Goal: Task Accomplishment & Management: Manage account settings

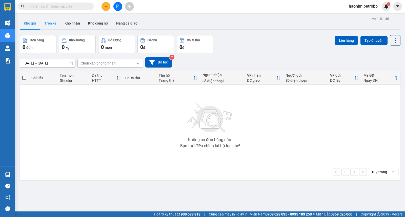
click at [49, 22] on button "Trên xe" at bounding box center [50, 23] width 20 height 12
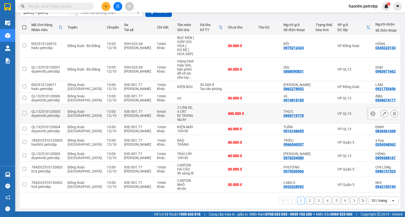
scroll to position [22, 0]
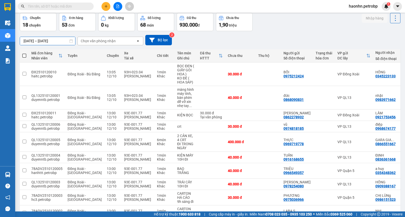
click at [37, 41] on input "12/10/2025 – 12/10/2025" at bounding box center [47, 41] width 55 height 8
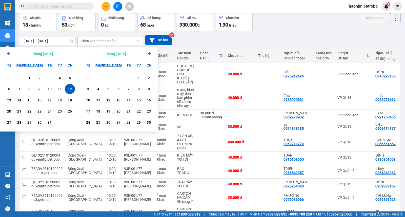
click at [23, 79] on div "Calendar." at bounding box center [19, 78] width 10 height 10
click at [29, 78] on div "1" at bounding box center [29, 78] width 7 height 6
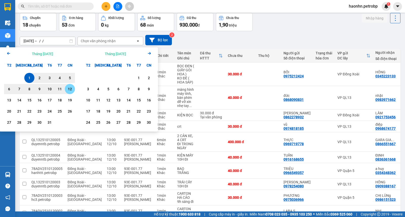
click at [71, 88] on div "12" at bounding box center [69, 89] width 7 height 6
type input "[DATE] – [DATE]"
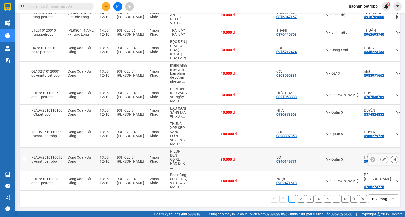
scroll to position [0, 0]
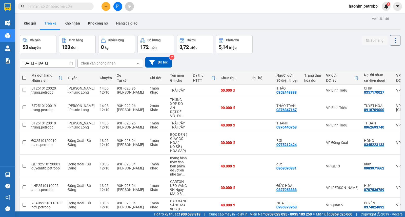
click at [89, 62] on div "Chọn văn phòng nhận" at bounding box center [98, 63] width 35 height 5
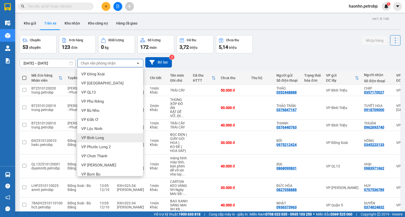
click at [108, 135] on div "VP Bình Long" at bounding box center [110, 137] width 66 height 9
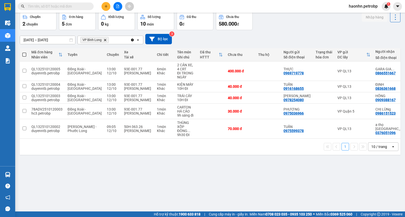
scroll to position [0, 41]
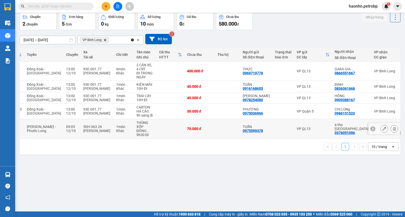
click at [215, 128] on td at bounding box center [227, 128] width 25 height 19
checkbox input "true"
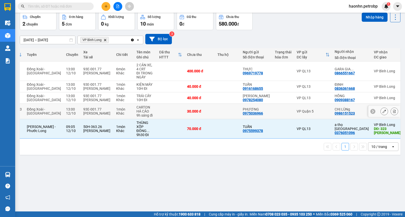
click at [215, 112] on td at bounding box center [227, 111] width 25 height 15
checkbox input "true"
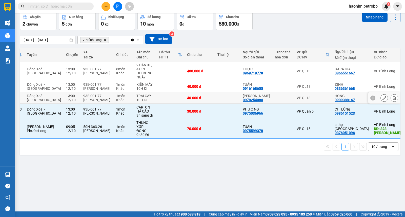
click at [215, 102] on td at bounding box center [227, 97] width 25 height 11
checkbox input "true"
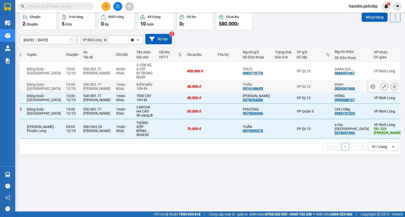
click at [215, 88] on td at bounding box center [227, 86] width 25 height 11
checkbox input "true"
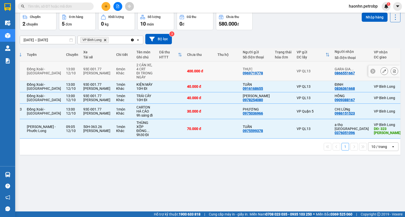
click at [216, 76] on td at bounding box center [227, 70] width 25 height 19
checkbox input "true"
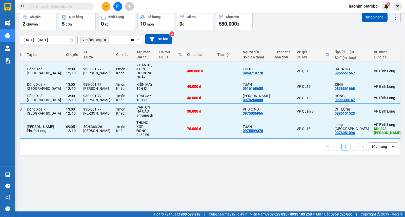
scroll to position [0, 0]
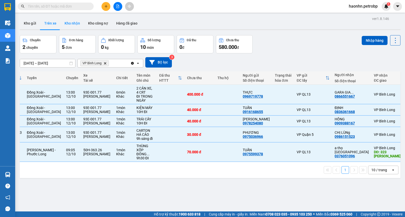
click at [60, 17] on button "Kho nhận" at bounding box center [72, 23] width 24 height 12
type input "[DATE] – [DATE]"
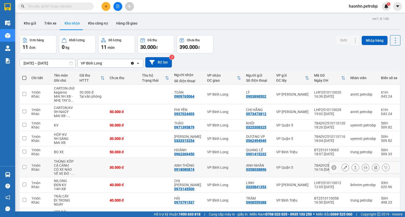
scroll to position [49, 0]
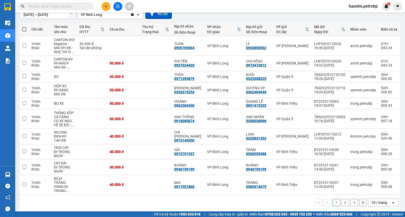
click at [341, 200] on button "2" at bounding box center [345, 203] width 8 height 8
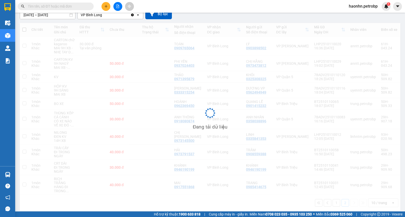
scroll to position [23, 0]
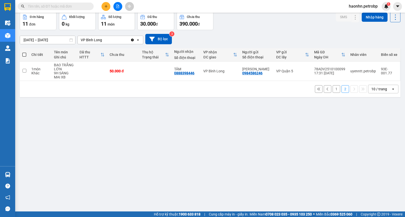
click at [332, 90] on button "1" at bounding box center [336, 89] width 8 height 8
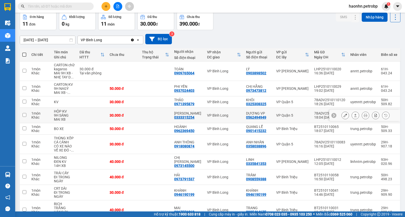
scroll to position [49, 0]
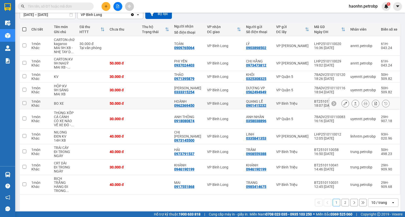
click at [343, 103] on button at bounding box center [345, 103] width 7 height 9
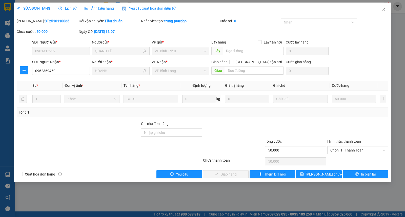
type input "0901415232"
type input "QUANG LỄ"
type input "0962369450"
type input "HOÀNH"
type input "50.000"
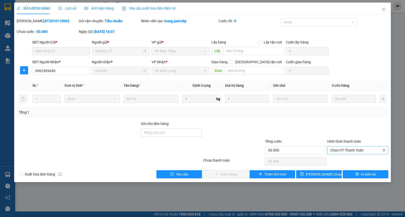
click at [342, 152] on span "Chọn HT Thanh Toán" at bounding box center [357, 150] width 55 height 8
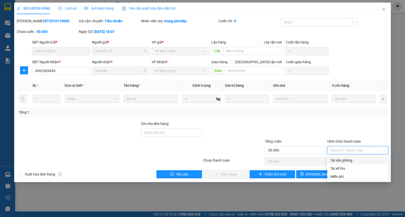
click at [342, 160] on div "Tại văn phòng" at bounding box center [357, 161] width 55 height 6
type input "0"
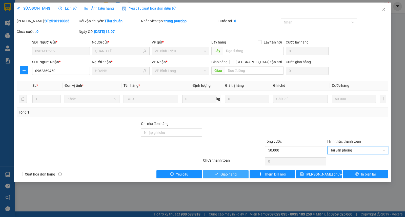
click at [230, 172] on span "Giao hàng" at bounding box center [228, 175] width 16 height 6
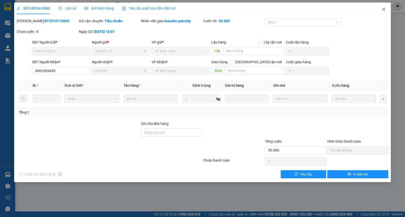
click at [386, 11] on span "Close" at bounding box center [383, 10] width 14 height 14
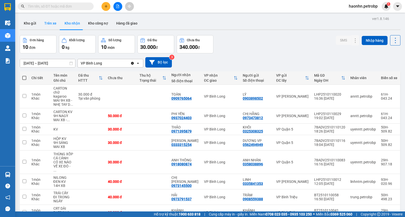
click at [56, 24] on button "Trên xe" at bounding box center [50, 23] width 20 height 12
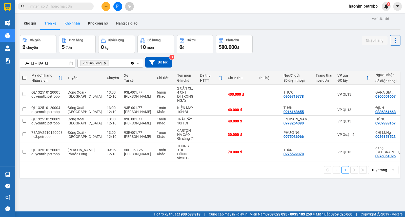
click at [72, 27] on button "Kho nhận" at bounding box center [72, 23] width 24 height 12
type input "[DATE] – [DATE]"
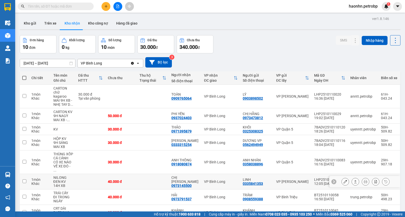
scroll to position [57, 0]
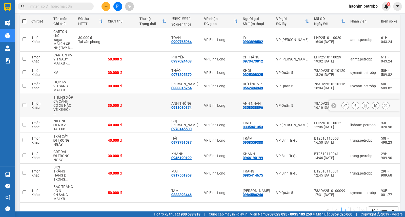
click at [343, 104] on icon at bounding box center [345, 106] width 4 height 4
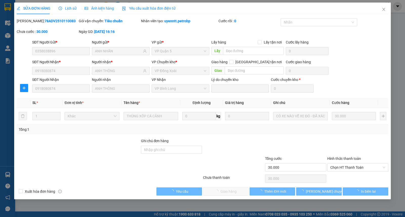
type input "0358038896"
type input "ANH NHÂN"
type input "0918080874"
type input "ANH THÔNG"
type input "30.000"
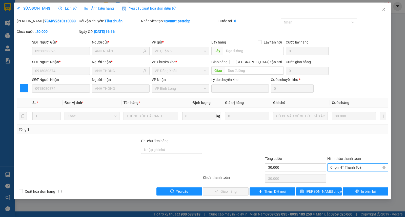
click at [347, 166] on span "Chọn HT Thanh Toán" at bounding box center [357, 168] width 55 height 8
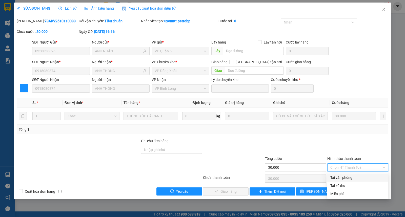
click at [343, 176] on div "Tại văn phòng" at bounding box center [357, 178] width 55 height 6
type input "0"
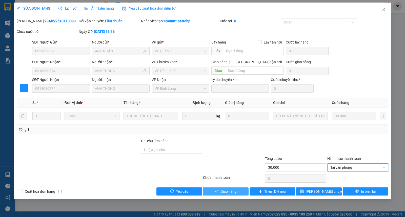
click at [224, 188] on button "Giao hàng" at bounding box center [226, 191] width 46 height 8
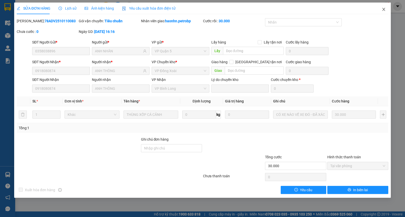
click at [385, 8] on icon "close" at bounding box center [383, 9] width 4 height 4
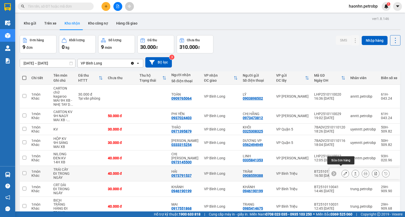
click at [343, 172] on icon at bounding box center [345, 174] width 4 height 4
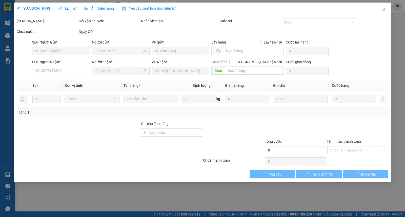
type input "0908559388"
type input "TRÂM"
type input "0973791537"
type input "HẢI"
type input "40.000"
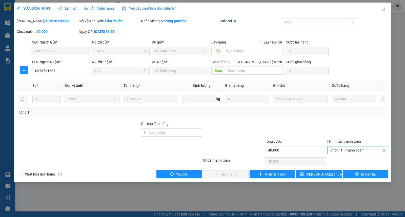
click at [346, 150] on span "Chọn HT Thanh Toán" at bounding box center [357, 150] width 55 height 8
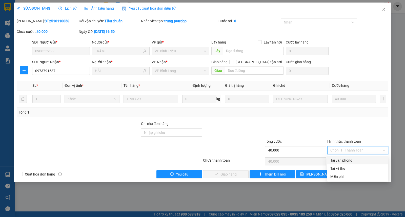
click at [345, 158] on div "Tại văn phòng" at bounding box center [357, 161] width 55 height 6
type input "0"
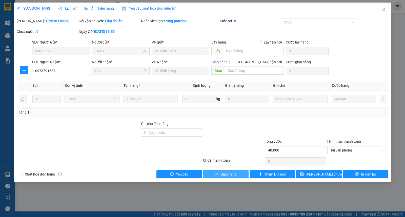
click at [239, 172] on button "Giao hàng" at bounding box center [226, 174] width 46 height 8
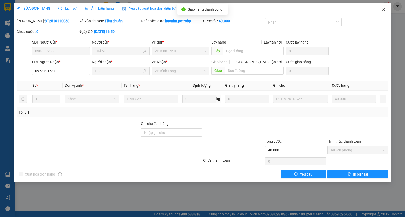
click at [385, 11] on icon "close" at bounding box center [383, 9] width 4 height 4
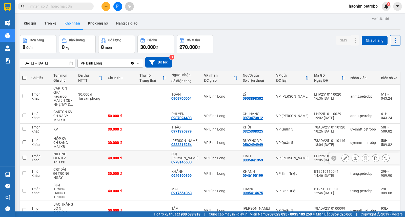
scroll to position [23, 0]
click at [52, 27] on button "Trên xe" at bounding box center [50, 23] width 20 height 12
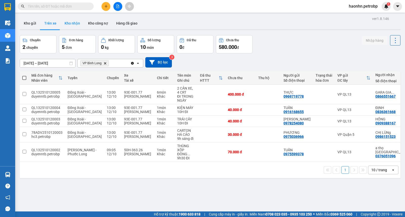
click at [74, 25] on button "Kho nhận" at bounding box center [72, 23] width 24 height 12
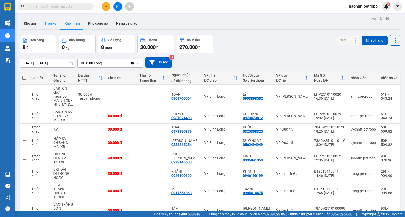
click at [56, 25] on button "Trên xe" at bounding box center [50, 23] width 20 height 12
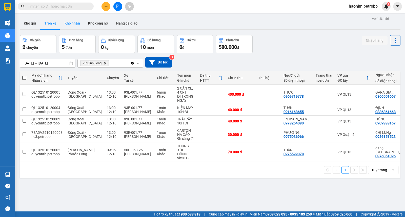
click at [67, 26] on button "Kho nhận" at bounding box center [72, 23] width 24 height 12
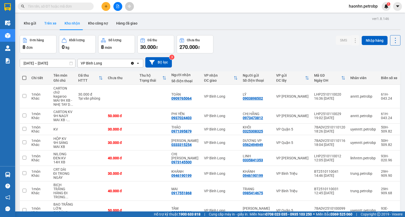
click at [47, 26] on button "Trên xe" at bounding box center [50, 23] width 20 height 12
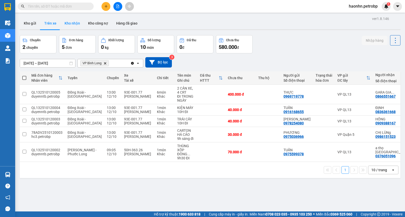
click at [76, 29] on button "Kho nhận" at bounding box center [72, 23] width 24 height 12
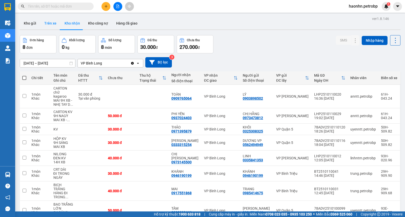
click at [47, 21] on button "Trên xe" at bounding box center [50, 23] width 20 height 12
type input "[DATE] – [DATE]"
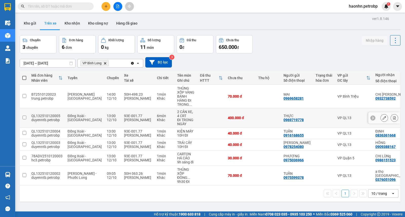
click at [231, 118] on div "400.000 đ" at bounding box center [240, 118] width 25 height 4
checkbox input "true"
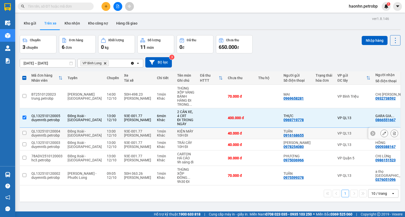
click at [238, 136] on td "40.000 đ" at bounding box center [240, 133] width 30 height 11
checkbox input "true"
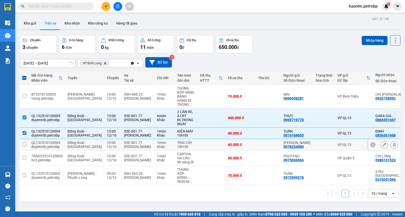
drag, startPoint x: 241, startPoint y: 143, endPoint x: 242, endPoint y: 150, distance: 6.9
click at [256, 145] on td at bounding box center [268, 144] width 25 height 11
checkbox input "true"
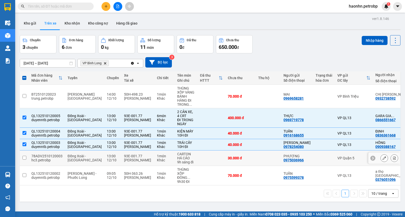
click at [256, 160] on td at bounding box center [268, 158] width 25 height 15
checkbox input "true"
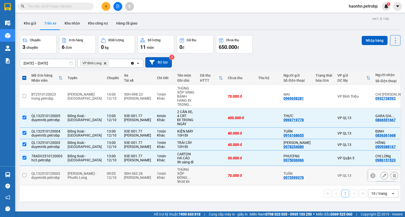
click at [335, 177] on td "VP QL13" at bounding box center [354, 175] width 38 height 19
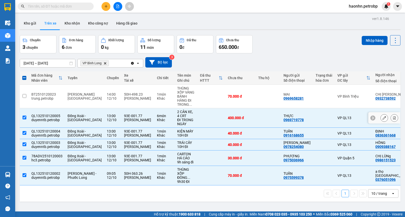
click at [375, 122] on div "0866551667" at bounding box center [385, 120] width 20 height 4
copy div "0866551667"
click at [375, 137] on div "0836361668" at bounding box center [385, 135] width 20 height 4
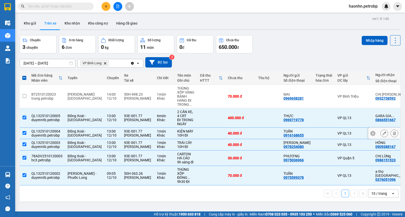
copy div "0836361668"
click at [375, 147] on div "0909388167" at bounding box center [385, 147] width 20 height 4
copy div "0909388167"
click at [375, 161] on div "0986151523" at bounding box center [385, 160] width 20 height 4
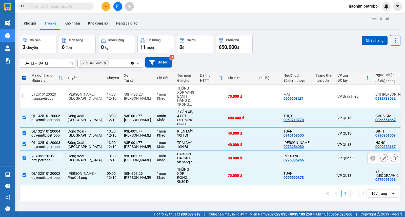
click at [375, 161] on div "0986151523" at bounding box center [385, 160] width 20 height 4
copy div "0986151523"
click at [375, 98] on div "0932738592" at bounding box center [385, 98] width 20 height 4
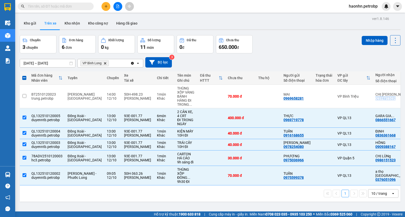
copy div "0932738592"
click at [335, 179] on td "VP QL13" at bounding box center [354, 175] width 38 height 19
checkbox input "false"
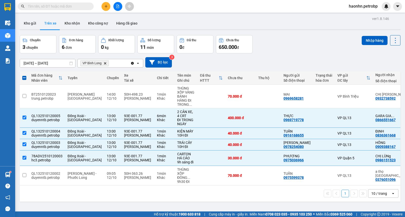
drag, startPoint x: 359, startPoint y: 55, endPoint x: 362, endPoint y: 62, distance: 7.3
drag, startPoint x: 362, startPoint y: 62, endPoint x: 366, endPoint y: 38, distance: 23.8
click at [366, 38] on button "Nhập hàng" at bounding box center [374, 40] width 26 height 9
click at [366, 38] on div "Nhập hàng" at bounding box center [375, 38] width 18 height 0
checkbox input "false"
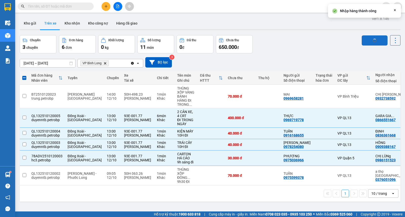
checkbox input "false"
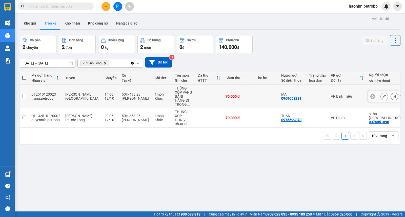
click at [306, 100] on td at bounding box center [317, 97] width 22 height 24
checkbox input "true"
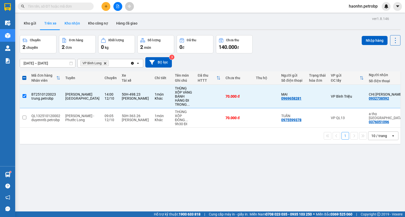
click at [80, 24] on button "Kho nhận" at bounding box center [72, 23] width 24 height 12
type input "[DATE] – [DATE]"
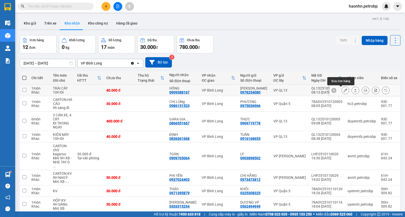
click at [343, 89] on icon at bounding box center [345, 91] width 4 height 4
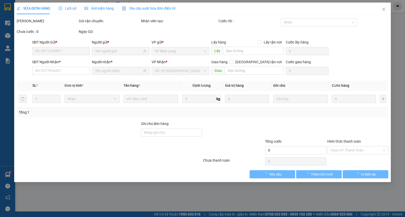
type input "0978254080"
type input "TONY TEO"
type input "0909388167"
type input "HỒNG"
type input "40.000"
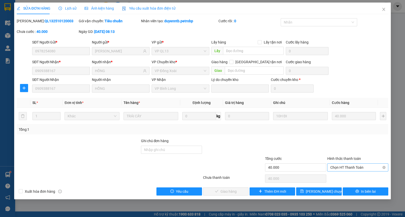
click at [347, 171] on span "Chọn HT Thanh Toán" at bounding box center [357, 168] width 55 height 8
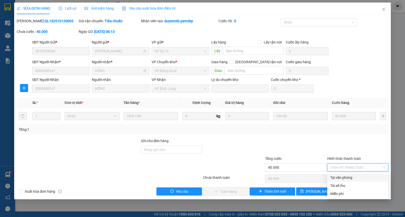
click at [347, 175] on div "Tại văn phòng" at bounding box center [357, 178] width 55 height 6
type input "0"
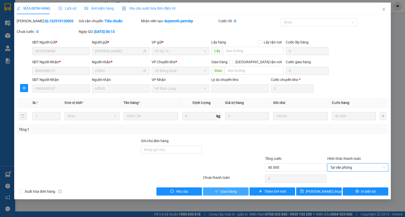
click at [240, 193] on button "Giao hàng" at bounding box center [226, 191] width 46 height 8
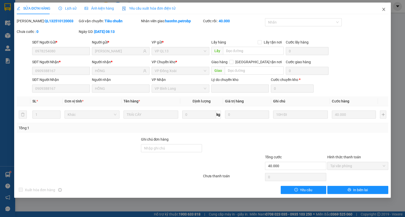
click at [383, 9] on icon "close" at bounding box center [383, 9] width 4 height 4
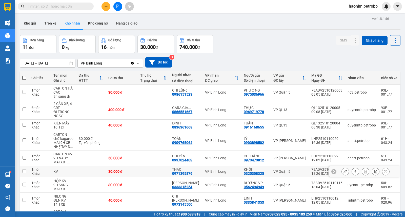
scroll to position [49, 0]
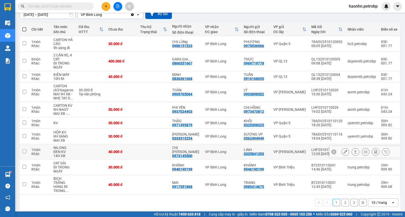
click at [343, 152] on icon at bounding box center [345, 152] width 4 height 4
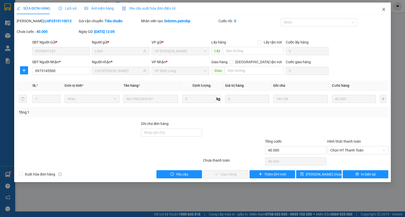
type input "0335841353"
type input "LINH"
type input "0973145500"
type input "CHỊ TRINH"
type input "40.000"
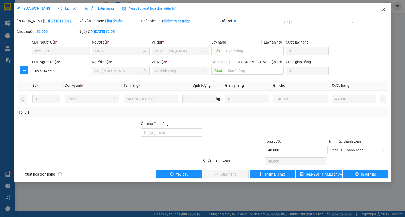
type input "40.000"
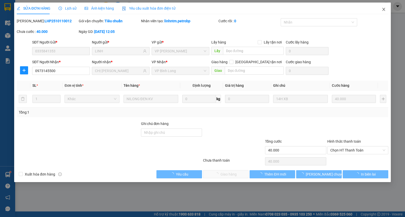
click at [385, 9] on icon "close" at bounding box center [383, 9] width 4 height 4
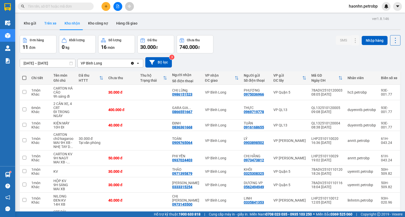
click at [56, 22] on button "Trên xe" at bounding box center [50, 23] width 20 height 12
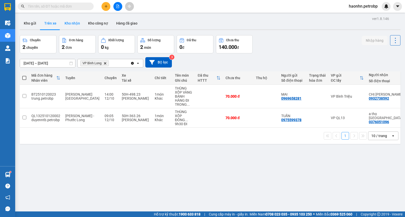
click at [68, 24] on button "Kho nhận" at bounding box center [72, 23] width 24 height 12
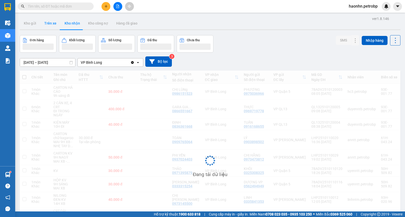
click at [51, 26] on button "Trên xe" at bounding box center [50, 23] width 20 height 12
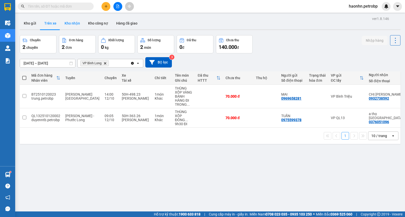
click at [81, 21] on button "Kho nhận" at bounding box center [72, 23] width 24 height 12
type input "[DATE] – [DATE]"
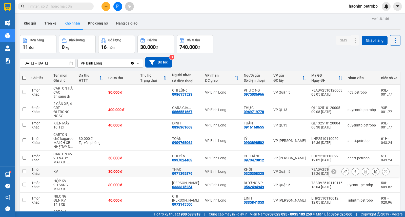
scroll to position [49, 0]
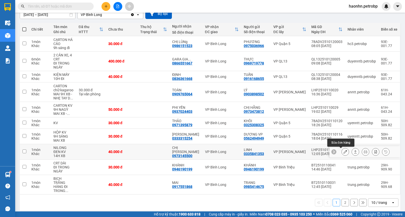
click at [343, 152] on icon at bounding box center [345, 152] width 4 height 4
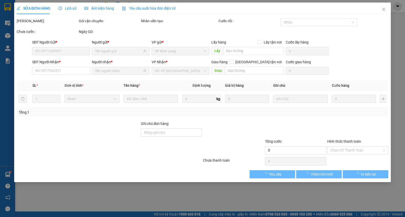
type input "0335841353"
type input "LINH"
type input "0973145500"
type input "CHỊ TRINH"
type input "40.000"
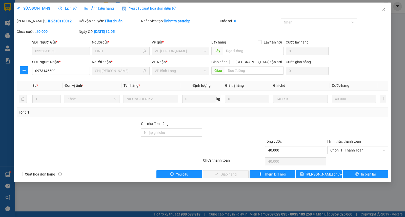
click at [354, 157] on div "Chọn HT Thanh Toán" at bounding box center [358, 161] width 62 height 10
click at [353, 154] on input "Hình thức thanh toán" at bounding box center [355, 150] width 51 height 8
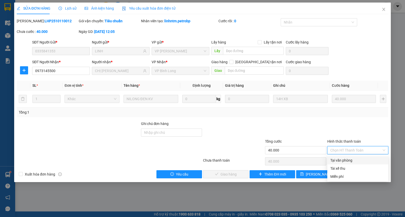
click at [353, 156] on div "Tại văn phòng" at bounding box center [357, 160] width 61 height 8
type input "0"
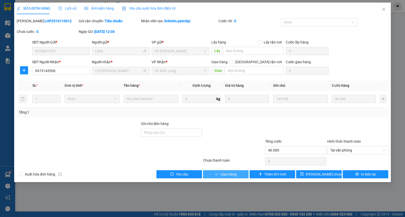
click at [233, 170] on div "Total Paid Fee 0 Total UnPaid Fee 40.000 Cash Collection Total Fee Mã ĐH: LHP25…" at bounding box center [202, 98] width 371 height 160
drag, startPoint x: 234, startPoint y: 173, endPoint x: 235, endPoint y: 170, distance: 2.8
click at [235, 173] on span "Giao hàng" at bounding box center [228, 175] width 16 height 6
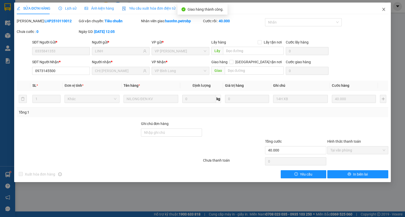
click at [383, 10] on icon "close" at bounding box center [383, 9] width 4 height 4
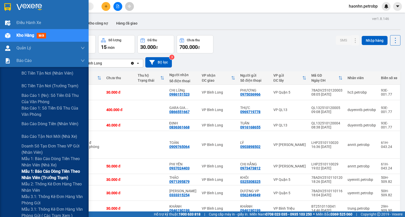
click at [63, 171] on span "Mẫu 1: Báo cáo dòng tiền theo nhân viên (trưởng trạm)" at bounding box center [53, 174] width 63 height 13
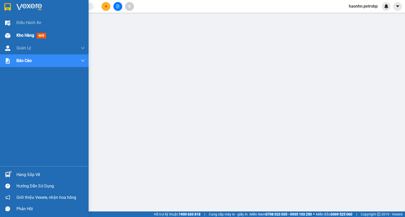
click at [14, 34] on div "Kho hàng mới" at bounding box center [44, 35] width 89 height 13
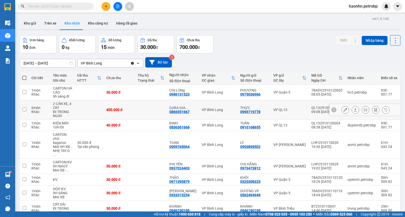
scroll to position [28, 0]
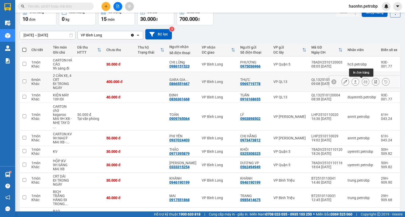
click at [361, 82] on div at bounding box center [365, 82] width 8 height 8
click at [364, 82] on icon at bounding box center [366, 82] width 4 height 4
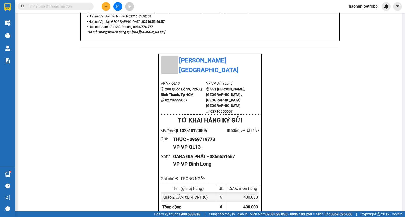
scroll to position [297, 0]
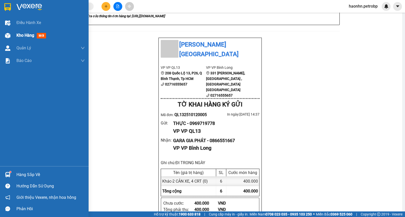
click at [8, 38] on img at bounding box center [7, 35] width 5 height 5
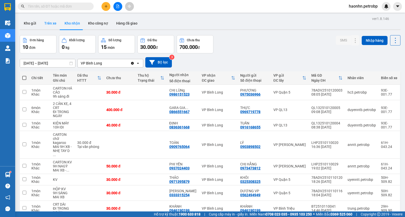
click at [54, 22] on button "Trên xe" at bounding box center [50, 23] width 20 height 12
type input "[DATE] – [DATE]"
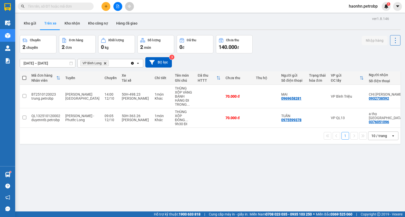
click at [55, 26] on button "Trên xe" at bounding box center [50, 23] width 20 height 12
click at [65, 26] on button "Kho nhận" at bounding box center [72, 23] width 24 height 12
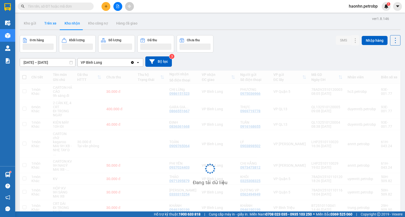
click at [54, 25] on button "Trên xe" at bounding box center [50, 23] width 20 height 12
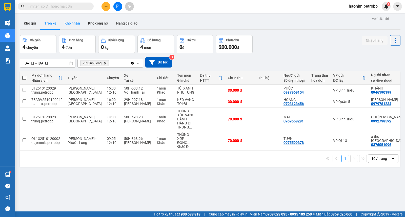
click at [70, 17] on button "Kho nhận" at bounding box center [72, 23] width 24 height 12
type input "[DATE] – [DATE]"
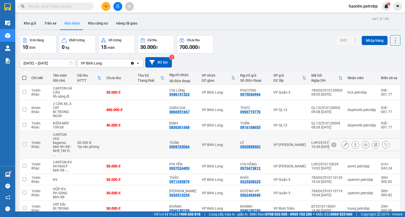
click at [342, 140] on button at bounding box center [345, 144] width 7 height 9
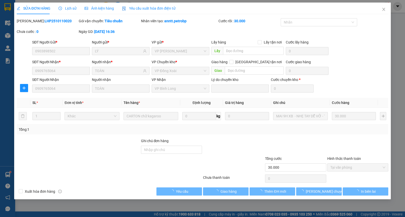
type input "0903898502"
type input "LÝ"
type input "0909765064"
type input "TOÀN"
type input "30.000"
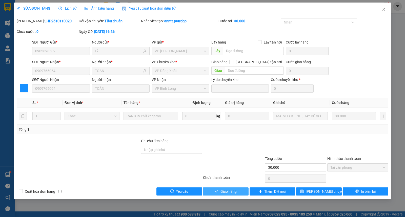
click at [244, 191] on button "Giao hàng" at bounding box center [226, 191] width 46 height 8
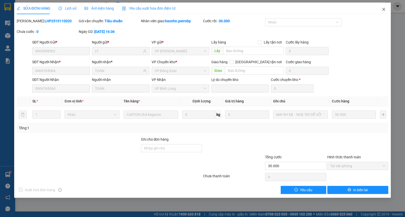
click at [381, 7] on span "Close" at bounding box center [383, 10] width 14 height 14
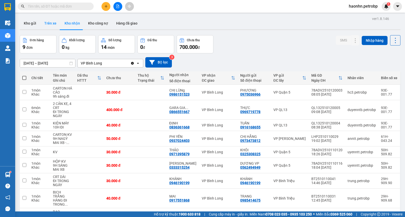
click at [54, 26] on button "Trên xe" at bounding box center [50, 23] width 20 height 12
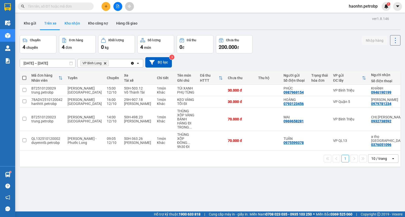
click at [77, 26] on button "Kho nhận" at bounding box center [72, 23] width 24 height 12
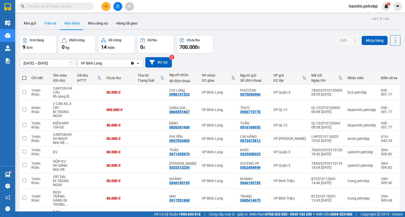
click at [41, 27] on button "Trên xe" at bounding box center [50, 23] width 20 height 12
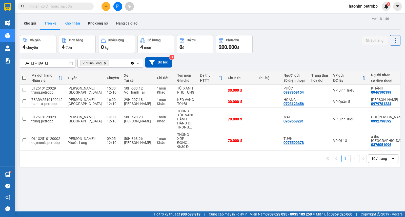
click at [74, 22] on button "Kho nhận" at bounding box center [72, 23] width 24 height 12
type input "[DATE] – [DATE]"
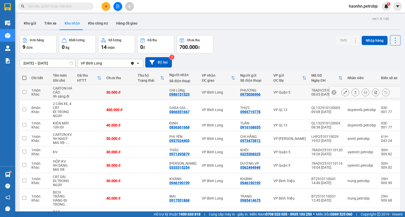
click at [343, 93] on icon at bounding box center [345, 93] width 4 height 4
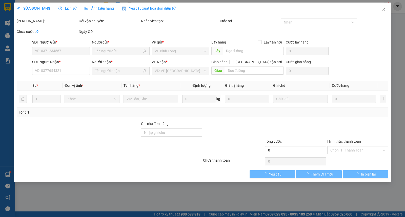
type input "0975036966"
type input "PHƯƠNG"
type input "0986151523"
type input "CHỊ LÙNg"
type input "30.000"
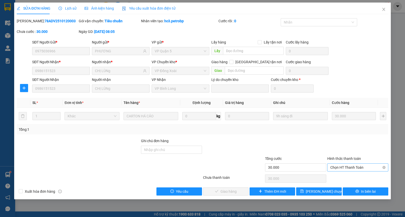
click at [348, 163] on div "Chọn HT Thanh Toán" at bounding box center [357, 167] width 61 height 8
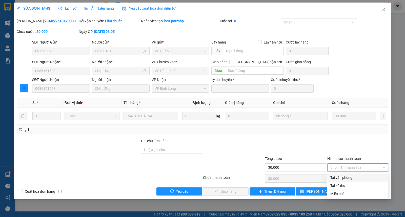
click at [348, 174] on div "Tại văn phòng" at bounding box center [357, 178] width 61 height 8
type input "0"
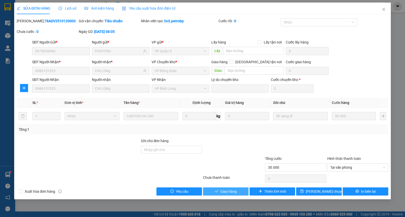
click at [241, 193] on button "Giao hàng" at bounding box center [226, 191] width 46 height 8
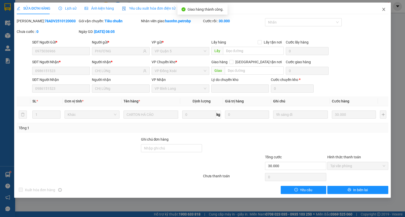
click at [381, 13] on span "Close" at bounding box center [383, 10] width 14 height 14
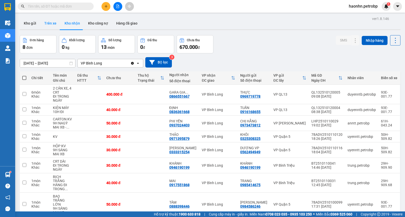
click at [51, 22] on button "Trên xe" at bounding box center [50, 23] width 20 height 12
type input "[DATE] – [DATE]"
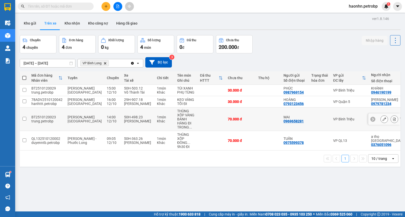
click at [124, 115] on div "50H-498.23" at bounding box center [138, 117] width 28 height 4
checkbox input "true"
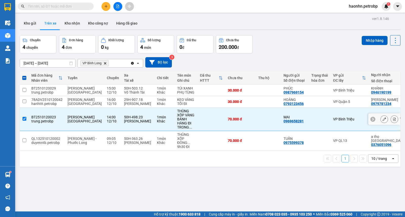
click at [382, 120] on icon at bounding box center [384, 119] width 4 height 4
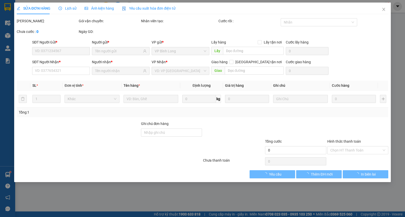
type input "0969658281"
type input "MAI"
type input "0932738592"
type input "CHỊ [PERSON_NAME]"
type input "70.000"
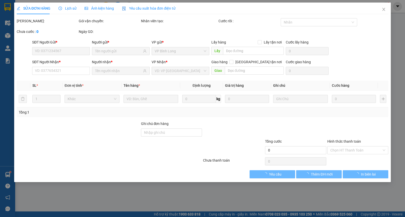
type input "70.000"
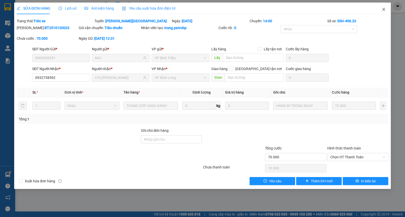
click at [382, 9] on icon "close" at bounding box center [383, 9] width 4 height 4
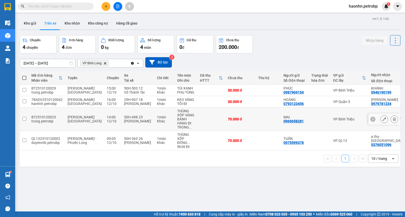
drag, startPoint x: 226, startPoint y: 116, endPoint x: 247, endPoint y: 105, distance: 23.8
click at [226, 116] on td "70.000 đ" at bounding box center [240, 120] width 30 height 24
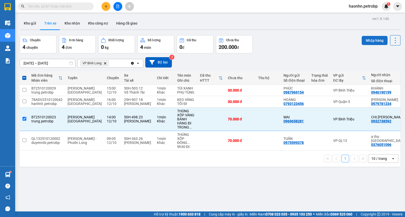
click at [372, 40] on button "Nhập hàng" at bounding box center [374, 40] width 26 height 9
checkbox input "false"
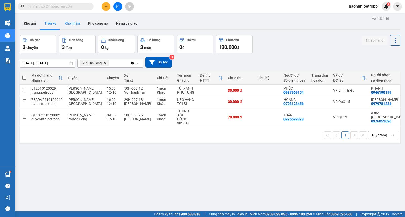
click at [60, 28] on button "Kho nhận" at bounding box center [72, 23] width 24 height 12
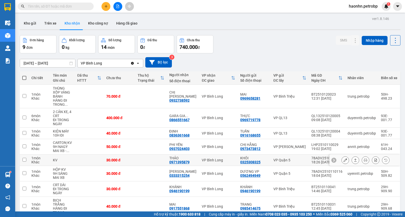
click at [187, 160] on div "0971395879" at bounding box center [179, 162] width 20 height 4
copy div "0971395879"
click at [51, 25] on button "Trên xe" at bounding box center [50, 23] width 20 height 12
type input "[DATE] – [DATE]"
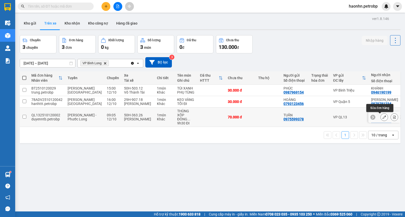
click at [382, 118] on icon at bounding box center [384, 117] width 4 height 4
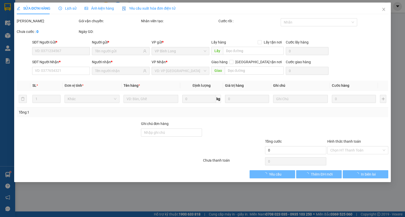
type input "0975599378"
type input "TUẤN"
type input "0376051096"
type input "a thọ [GEOGRAPHIC_DATA]"
type input "323 [PERSON_NAME]"
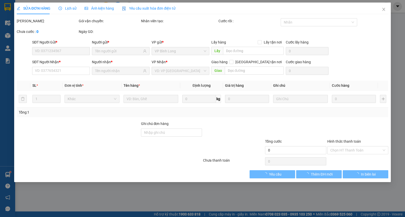
type input "70.000"
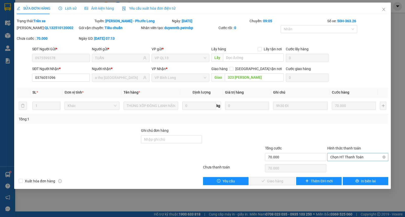
click at [345, 154] on span "Chọn HT Thanh Toán" at bounding box center [357, 157] width 55 height 8
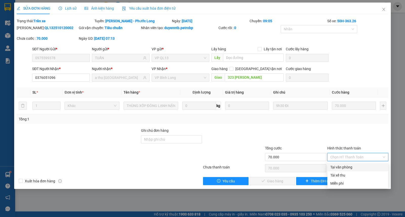
click at [342, 166] on div "Tại văn phòng" at bounding box center [357, 167] width 55 height 6
type input "0"
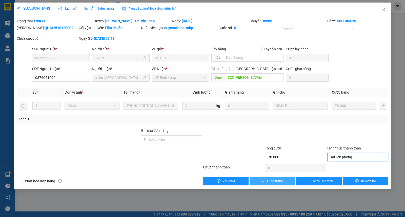
click at [276, 182] on span "Giao hàng" at bounding box center [275, 181] width 16 height 6
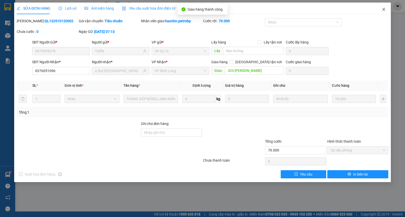
click at [385, 9] on icon "close" at bounding box center [383, 9] width 4 height 4
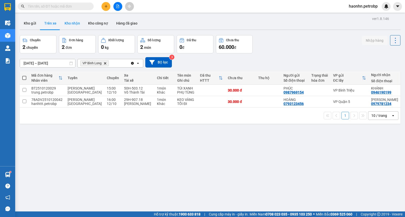
click at [74, 19] on button "Kho nhận" at bounding box center [72, 23] width 24 height 12
type input "[DATE] – [DATE]"
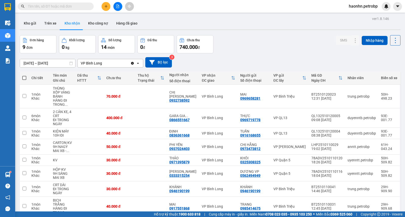
click at [54, 30] on div at bounding box center [210, 29] width 380 height 1
click at [54, 28] on button "Trên xe" at bounding box center [50, 23] width 20 height 12
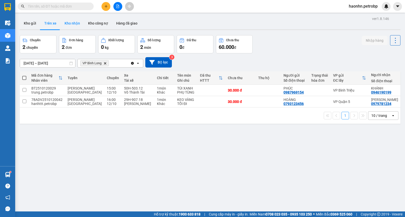
click at [71, 27] on button "Kho nhận" at bounding box center [72, 23] width 24 height 12
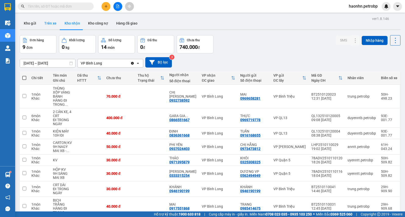
click at [47, 28] on button "Trên xe" at bounding box center [50, 23] width 20 height 12
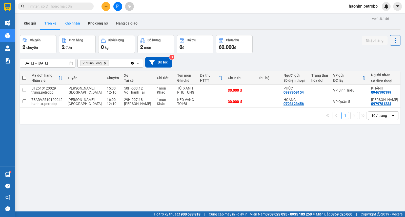
click at [65, 20] on button "Kho nhận" at bounding box center [72, 23] width 24 height 12
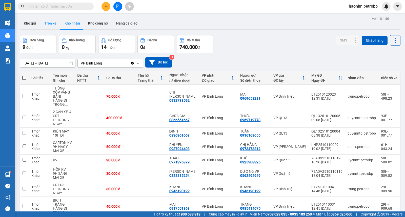
click at [51, 21] on button "Trên xe" at bounding box center [50, 23] width 20 height 12
type input "[DATE] – [DATE]"
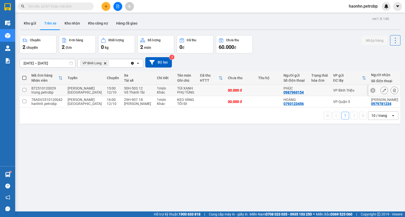
click at [206, 89] on td at bounding box center [211, 90] width 28 height 11
checkbox input "true"
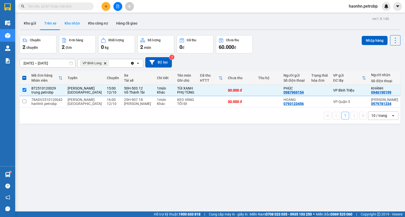
click at [73, 28] on button "Kho nhận" at bounding box center [72, 23] width 24 height 12
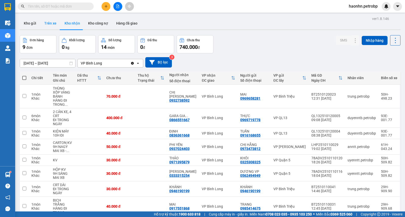
click at [56, 25] on button "Trên xe" at bounding box center [50, 23] width 20 height 12
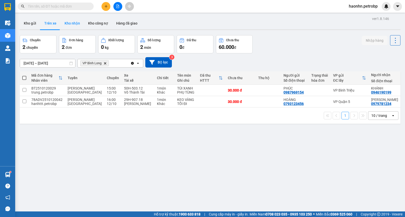
click at [76, 22] on button "Kho nhận" at bounding box center [72, 23] width 24 height 12
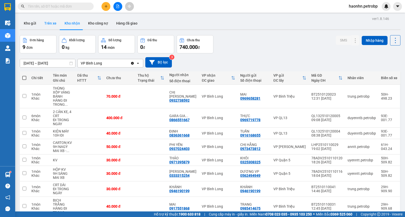
click at [54, 24] on button "Trên xe" at bounding box center [50, 23] width 20 height 12
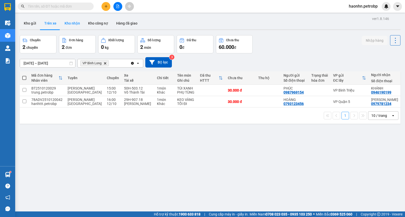
click at [69, 25] on button "Kho nhận" at bounding box center [72, 23] width 24 height 12
type input "[DATE] – [DATE]"
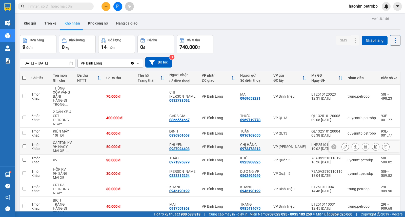
click at [343, 145] on icon at bounding box center [345, 147] width 4 height 4
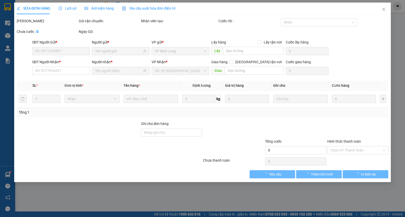
type input "0973473812"
type input "CHỊ HẰNG"
type input "0937024403"
type input "PHI YẾN"
type input "50.000"
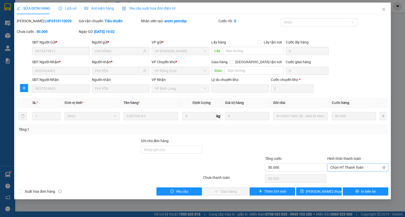
click at [369, 167] on span "Chọn HT Thanh Toán" at bounding box center [357, 168] width 55 height 8
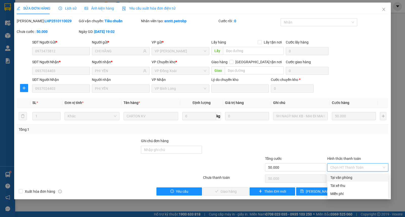
click at [357, 177] on div "Tại văn phòng" at bounding box center [357, 178] width 55 height 6
type input "0"
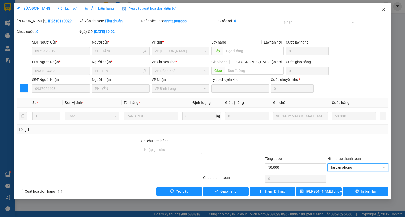
click at [381, 11] on span "Close" at bounding box center [383, 10] width 14 height 14
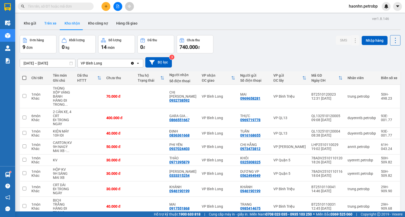
click at [53, 26] on button "Trên xe" at bounding box center [50, 23] width 20 height 12
type input "[DATE] – [DATE]"
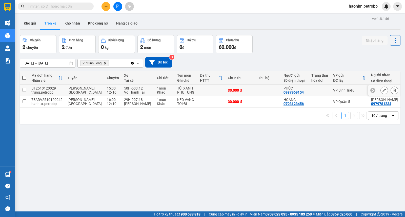
click at [256, 88] on td at bounding box center [268, 90] width 25 height 11
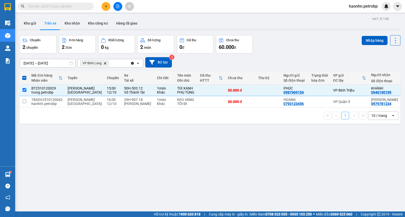
click at [365, 45] on div "Nhập hàng" at bounding box center [380, 40] width 39 height 10
click at [365, 41] on button "Nhập hàng" at bounding box center [374, 40] width 26 height 9
checkbox input "false"
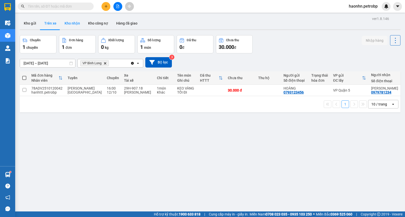
click at [66, 26] on button "Kho nhận" at bounding box center [72, 23] width 24 height 12
type input "[DATE] – [DATE]"
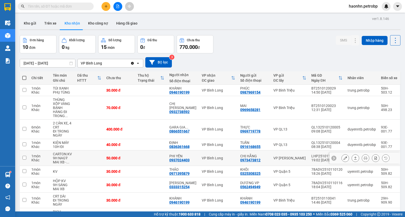
click at [343, 154] on div at bounding box center [345, 158] width 8 height 8
click at [343, 154] on button at bounding box center [345, 158] width 7 height 9
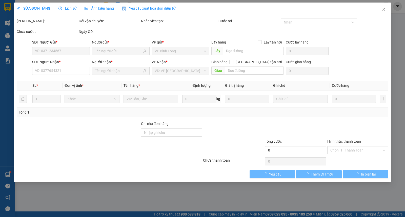
type input "0973473812"
type input "CHỊ HẰNG"
type input "0937024403"
type input "PHI YẾN"
type input "50.000"
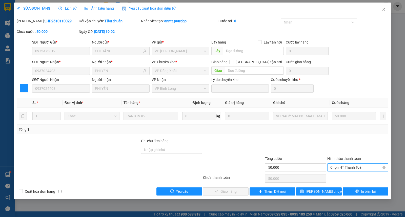
drag, startPoint x: 347, startPoint y: 163, endPoint x: 348, endPoint y: 170, distance: 6.6
click at [347, 164] on div "Chọn HT Thanh Toán" at bounding box center [357, 167] width 61 height 8
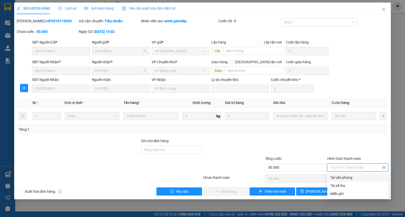
click at [348, 170] on span "Chọn HT Thanh Toán" at bounding box center [357, 168] width 55 height 8
click at [346, 176] on div "Tại văn phòng" at bounding box center [357, 178] width 55 height 6
type input "0"
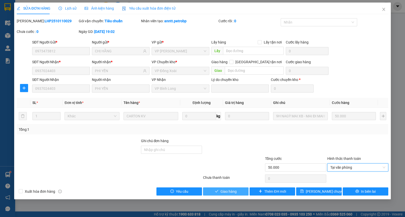
click at [240, 193] on button "Giao hàng" at bounding box center [226, 191] width 46 height 8
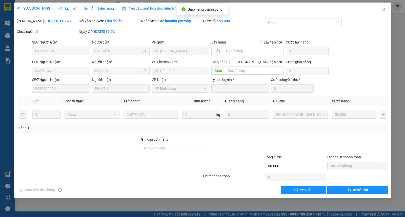
drag, startPoint x: 377, startPoint y: 17, endPoint x: 381, endPoint y: 22, distance: 5.7
drag, startPoint x: 381, startPoint y: 22, endPoint x: 385, endPoint y: 8, distance: 14.5
click at [385, 8] on icon "close" at bounding box center [383, 9] width 4 height 4
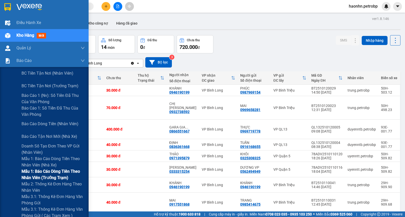
click at [53, 173] on span "Mẫu 1: Báo cáo dòng tiền theo nhân viên (trưởng trạm)" at bounding box center [53, 174] width 63 height 13
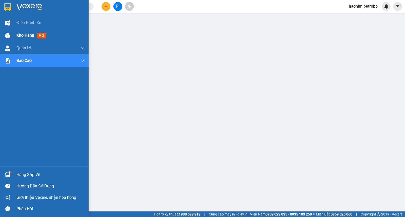
click at [10, 35] on img at bounding box center [7, 35] width 5 height 5
